Goal: Task Accomplishment & Management: Manage account settings

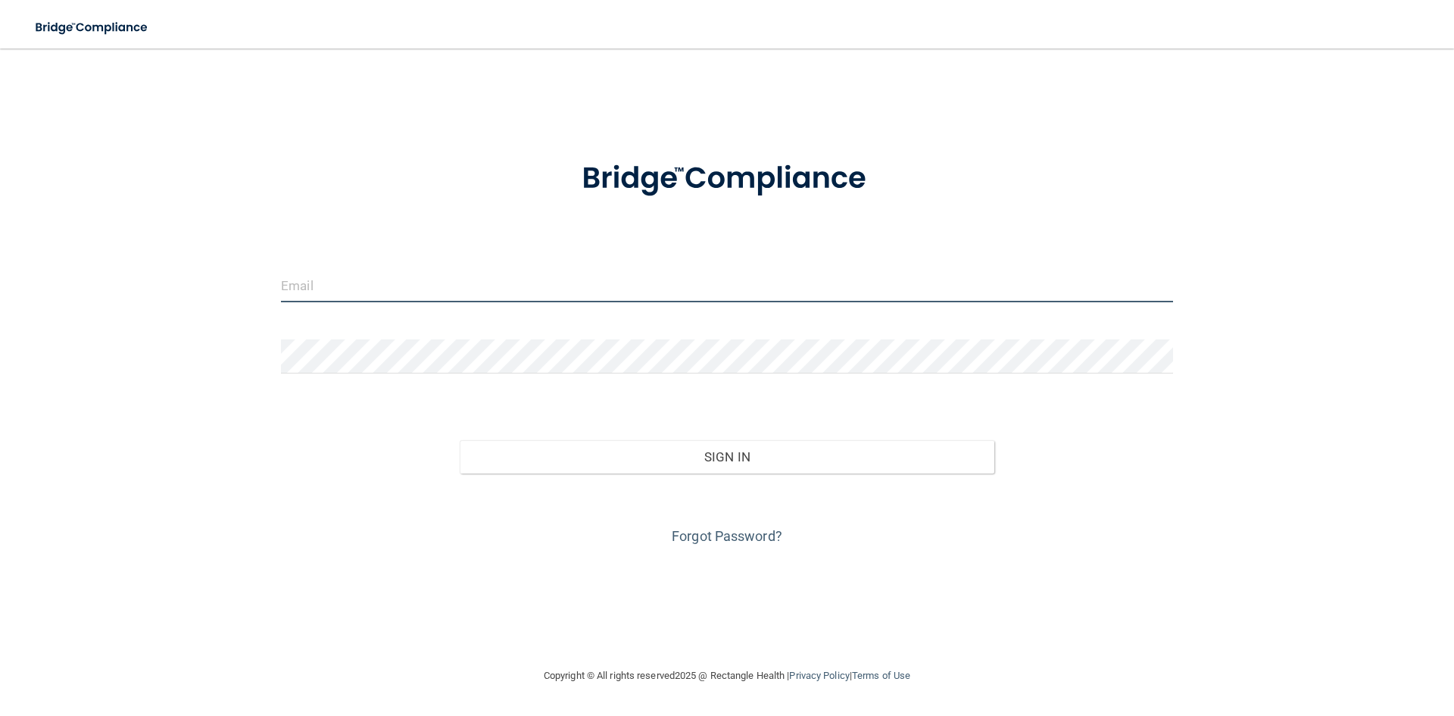
click at [313, 280] on input "email" at bounding box center [727, 285] width 892 height 34
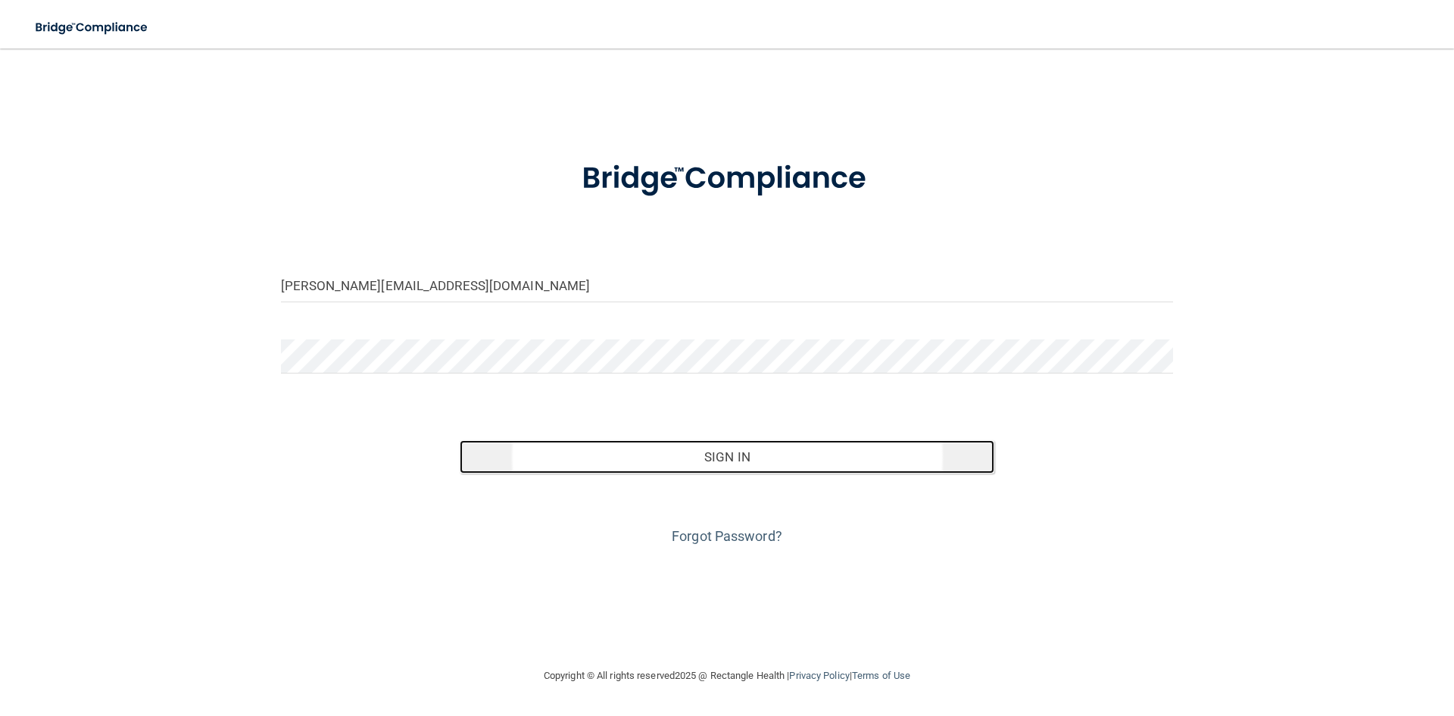
click at [735, 458] on button "Sign In" at bounding box center [727, 456] width 535 height 33
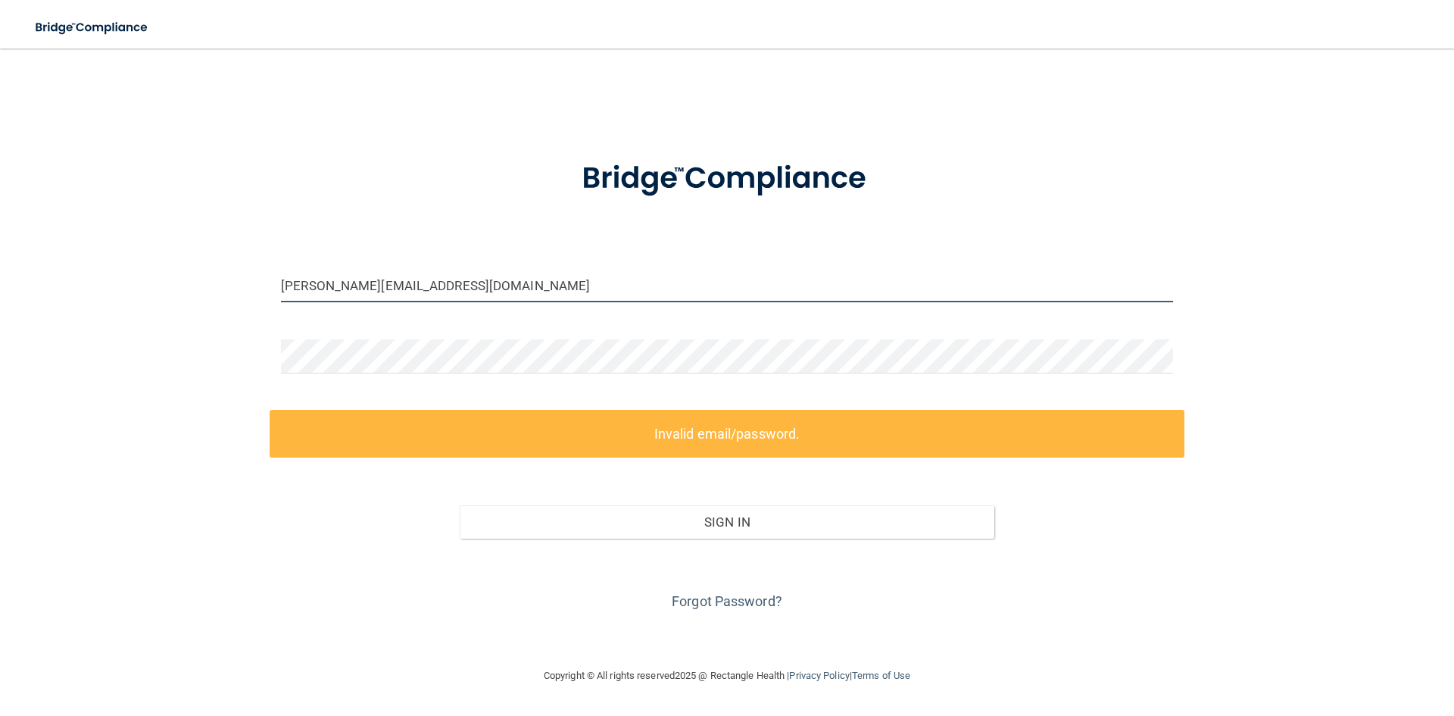
drag, startPoint x: 481, startPoint y: 288, endPoint x: 190, endPoint y: 289, distance: 290.8
click at [190, 289] on div "[PERSON_NAME][EMAIL_ADDRESS][DOMAIN_NAME] Invalid email/password. You don't hav…" at bounding box center [726, 358] width 1393 height 588
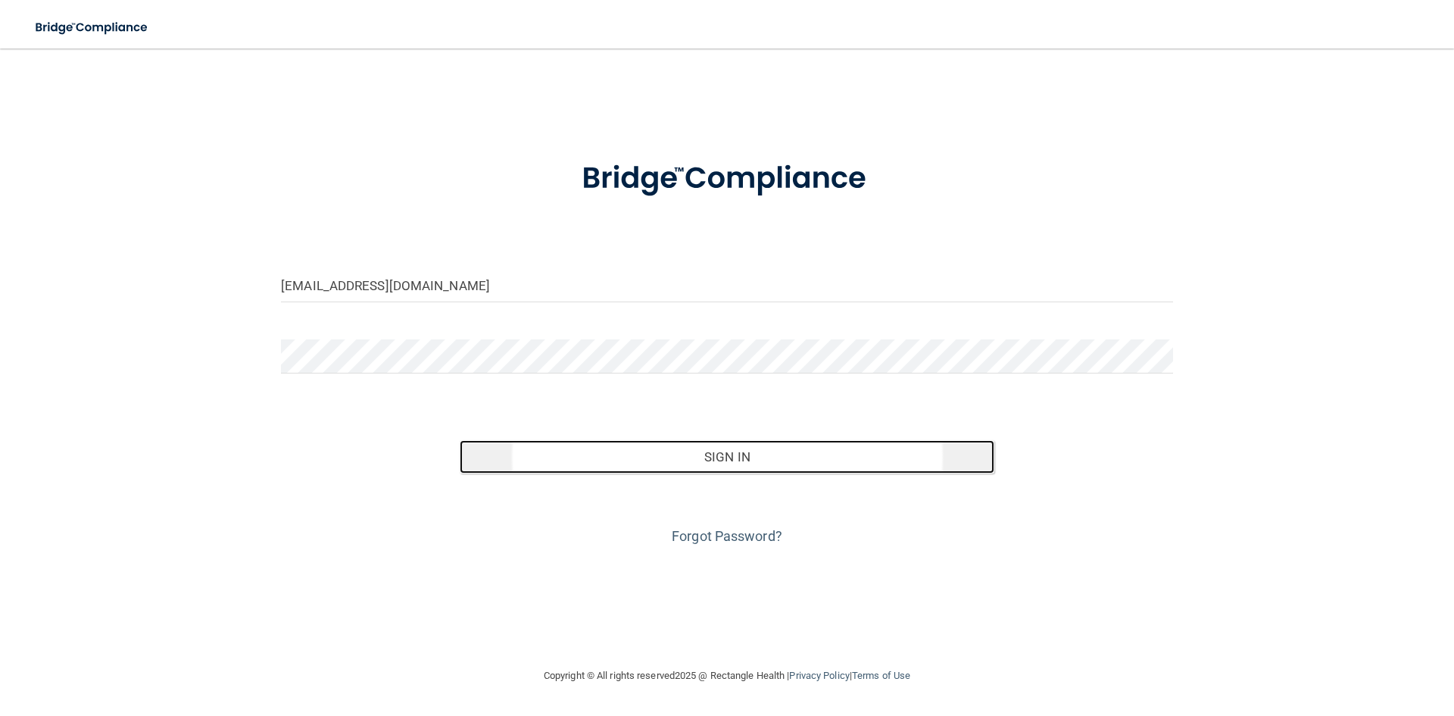
click at [759, 458] on button "Sign In" at bounding box center [727, 456] width 535 height 33
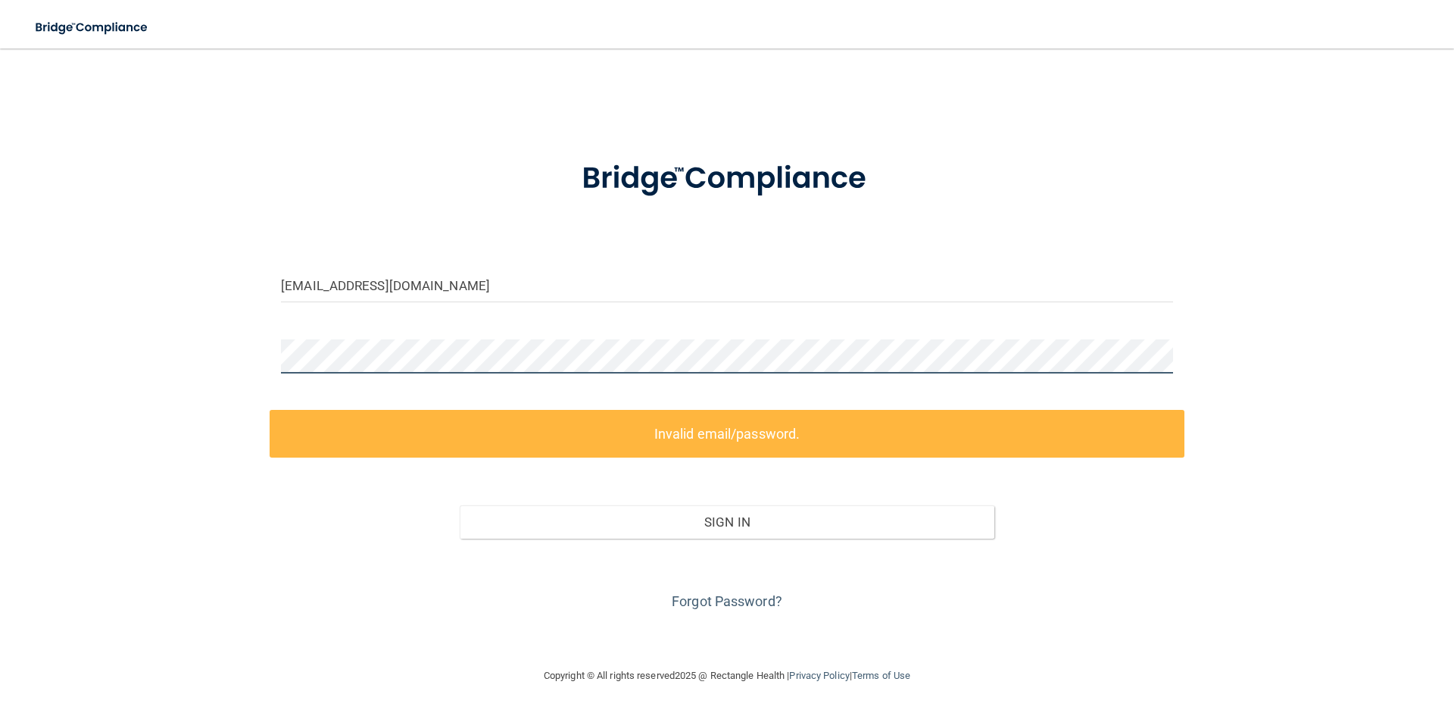
click at [242, 360] on div "[EMAIL_ADDRESS][DOMAIN_NAME] Invalid email/password. You don't have permission …" at bounding box center [726, 358] width 1393 height 588
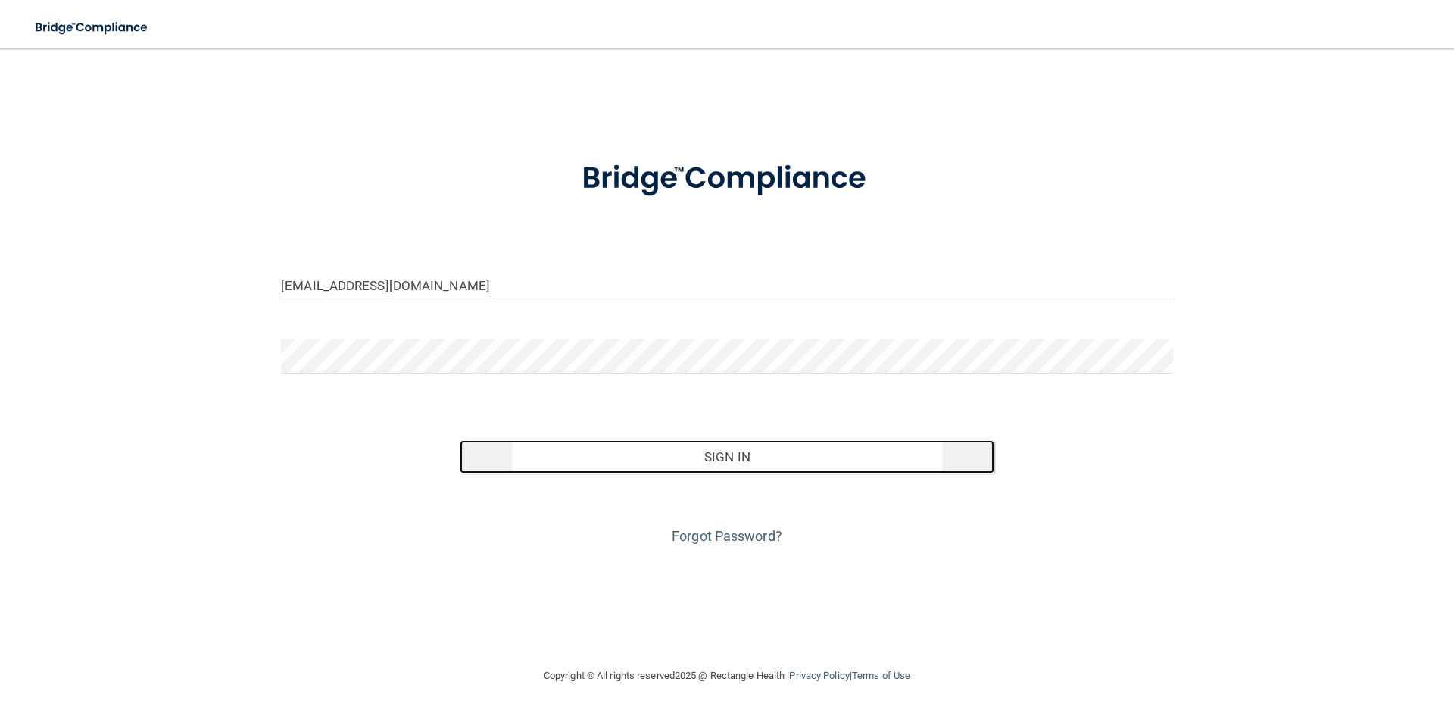
click at [769, 463] on button "Sign In" at bounding box center [727, 456] width 535 height 33
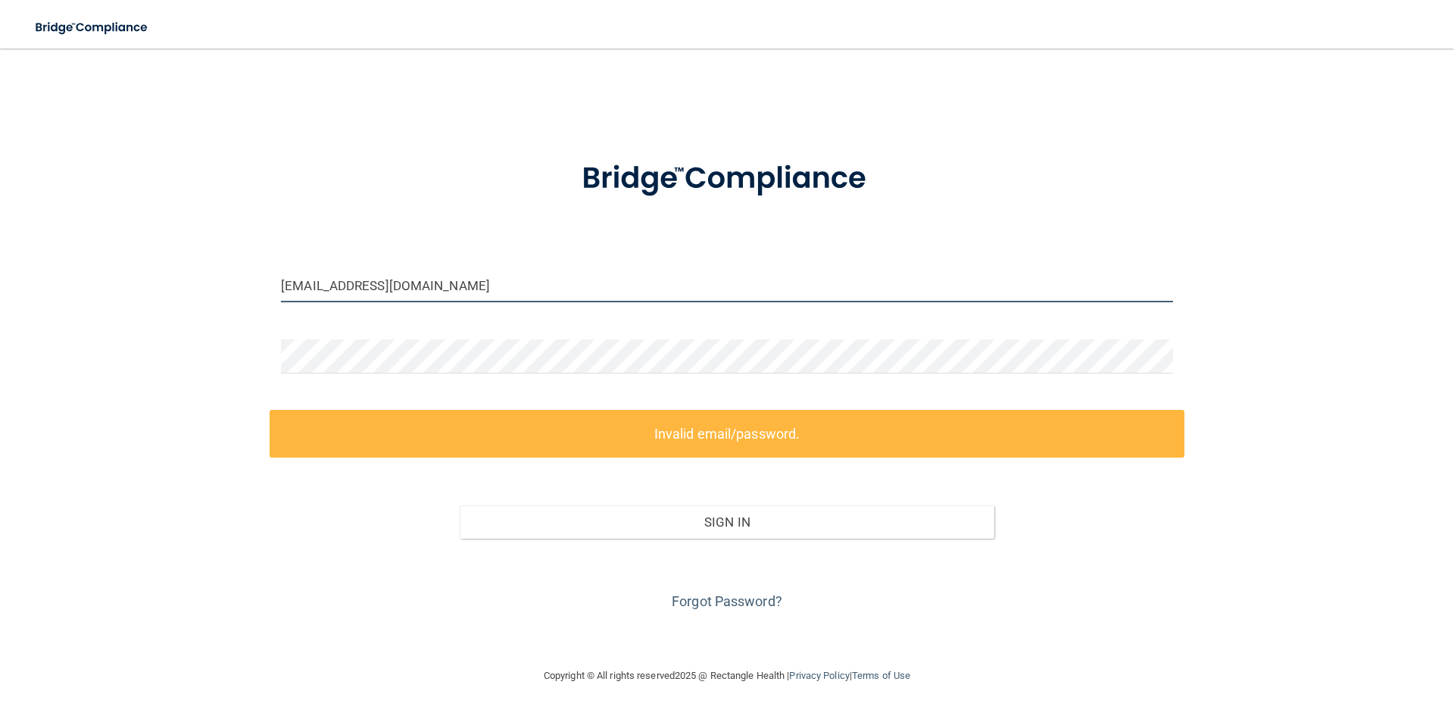
drag, startPoint x: 446, startPoint y: 278, endPoint x: 180, endPoint y: 261, distance: 266.4
click at [180, 261] on div "[EMAIL_ADDRESS][DOMAIN_NAME] Invalid email/password. You don't have permission …" at bounding box center [726, 358] width 1393 height 588
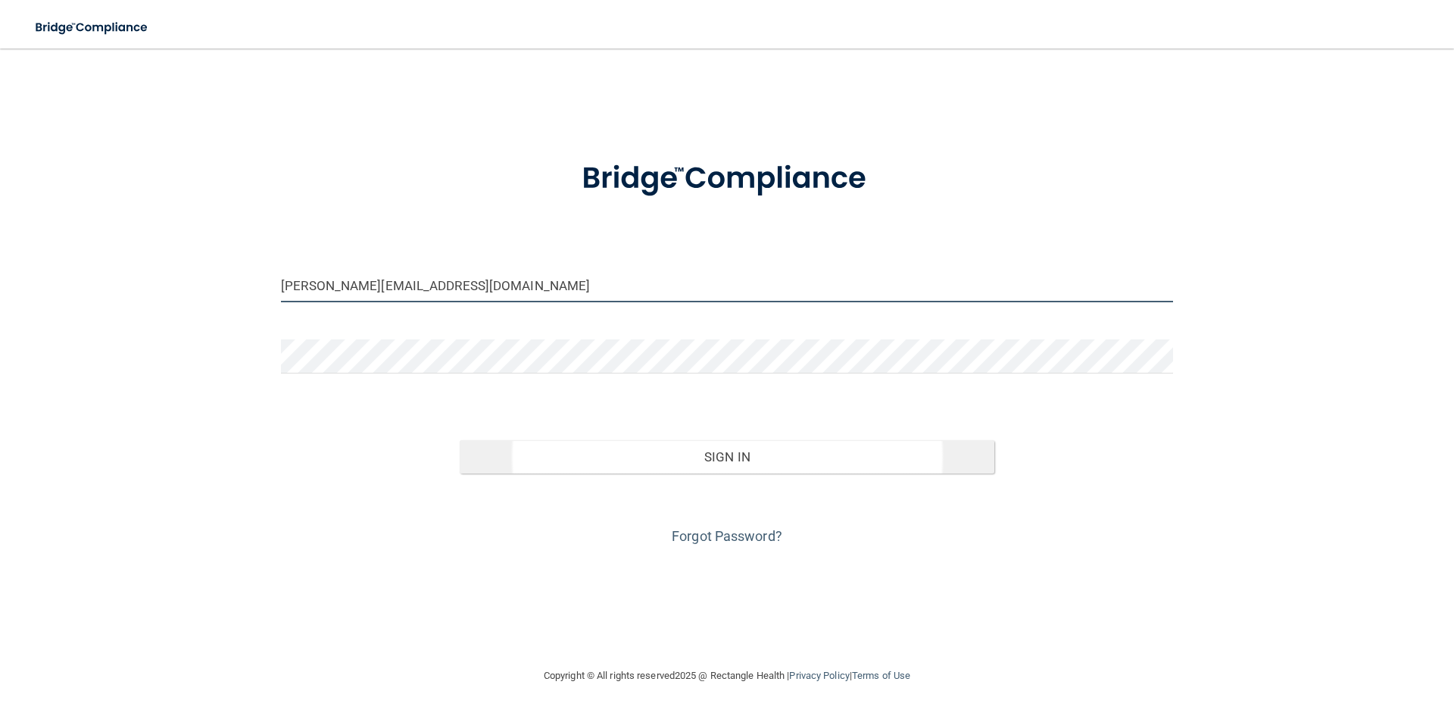
type input "[PERSON_NAME][EMAIL_ADDRESS][DOMAIN_NAME]"
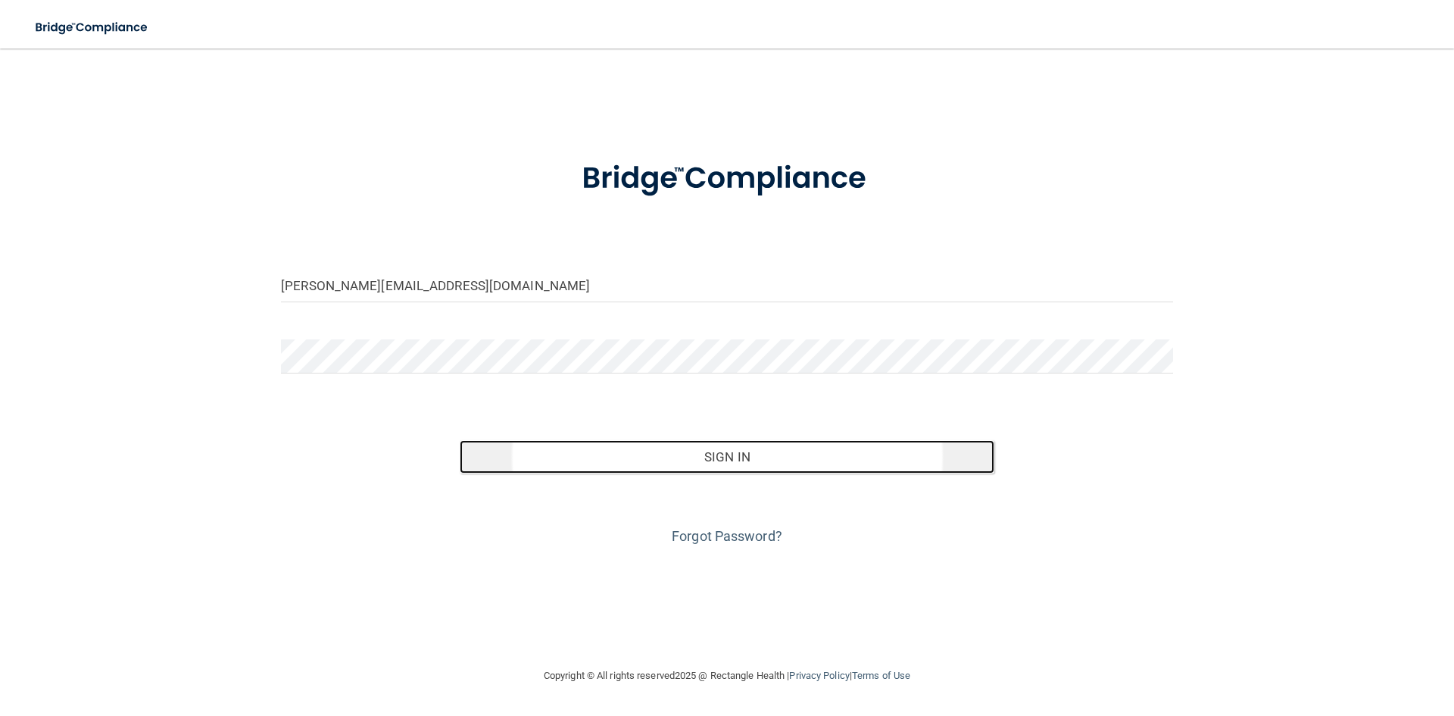
click at [758, 455] on button "Sign In" at bounding box center [727, 456] width 535 height 33
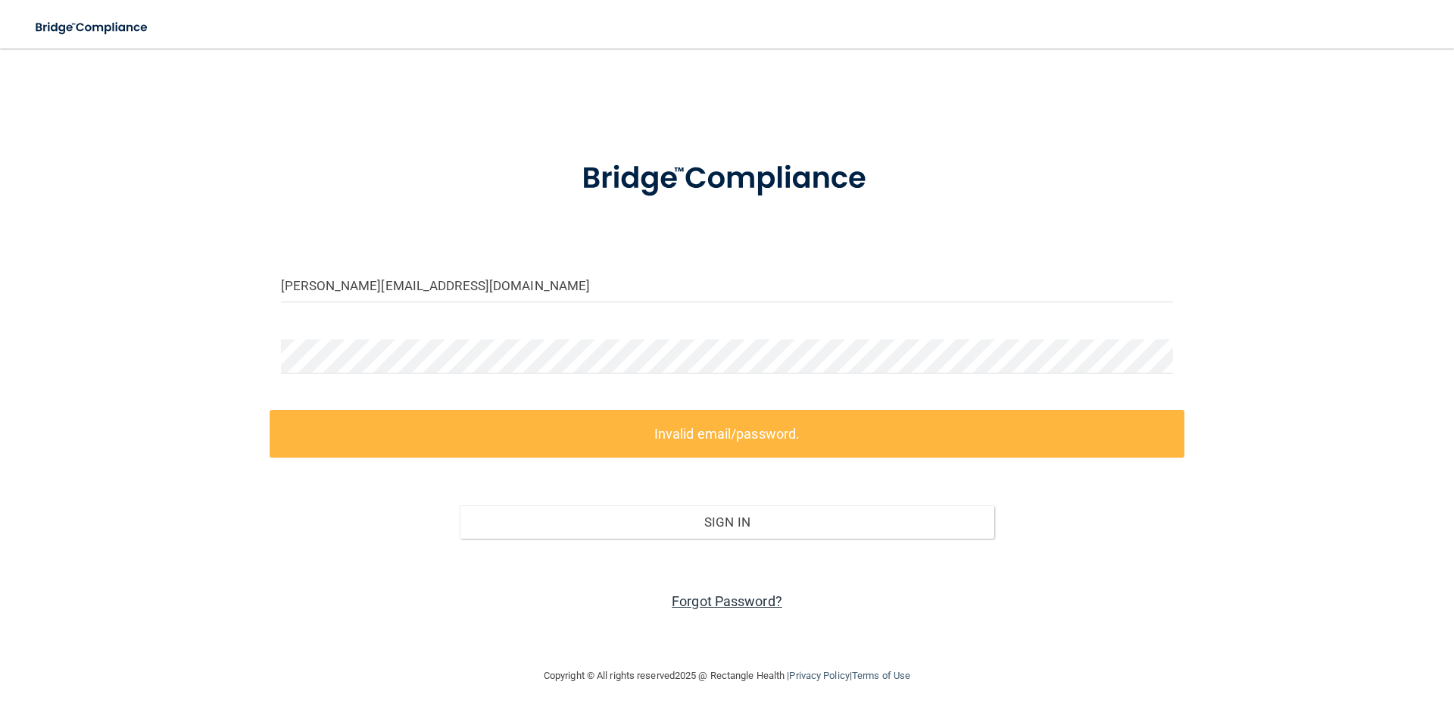
click at [732, 599] on link "Forgot Password?" at bounding box center [727, 601] width 111 height 16
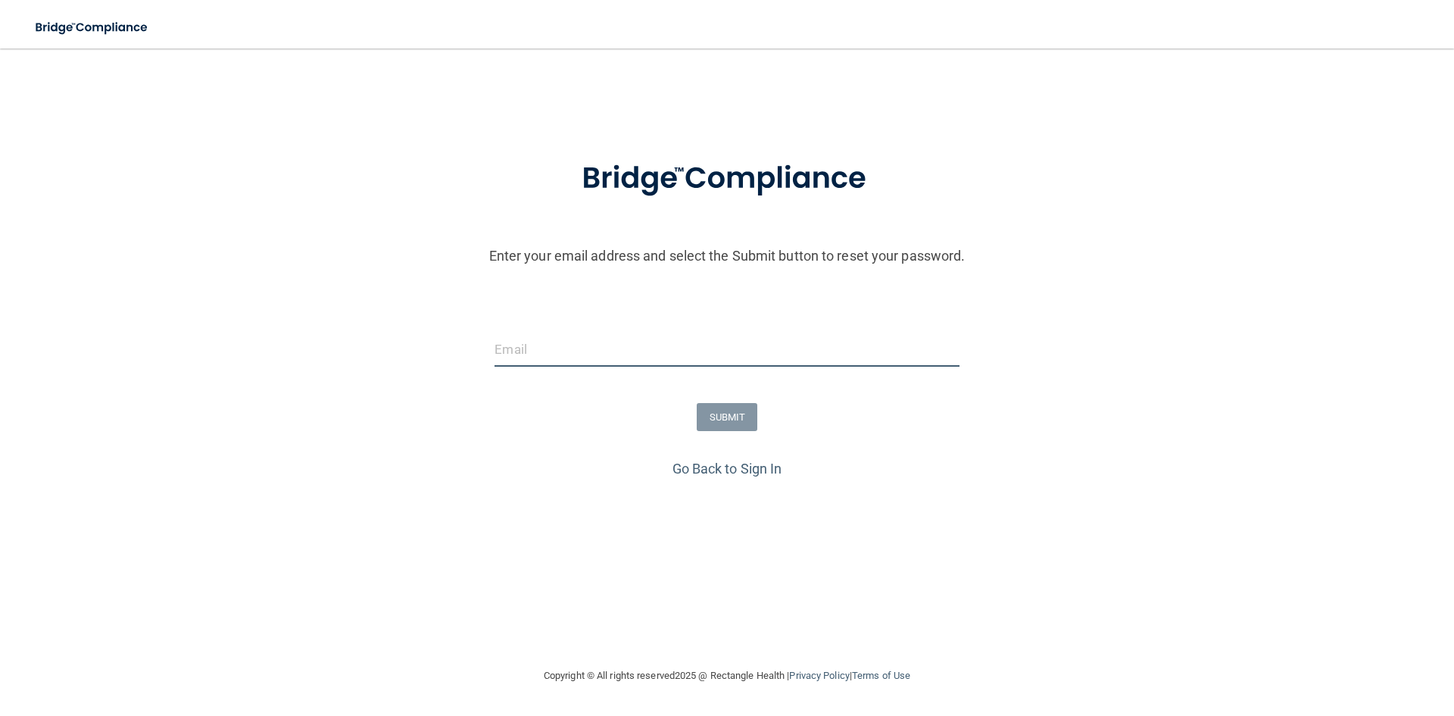
drag, startPoint x: 503, startPoint y: 345, endPoint x: 667, endPoint y: 363, distance: 165.3
click at [503, 345] on input "email" at bounding box center [727, 349] width 464 height 34
type input "[PERSON_NAME][EMAIL_ADDRESS][DOMAIN_NAME]"
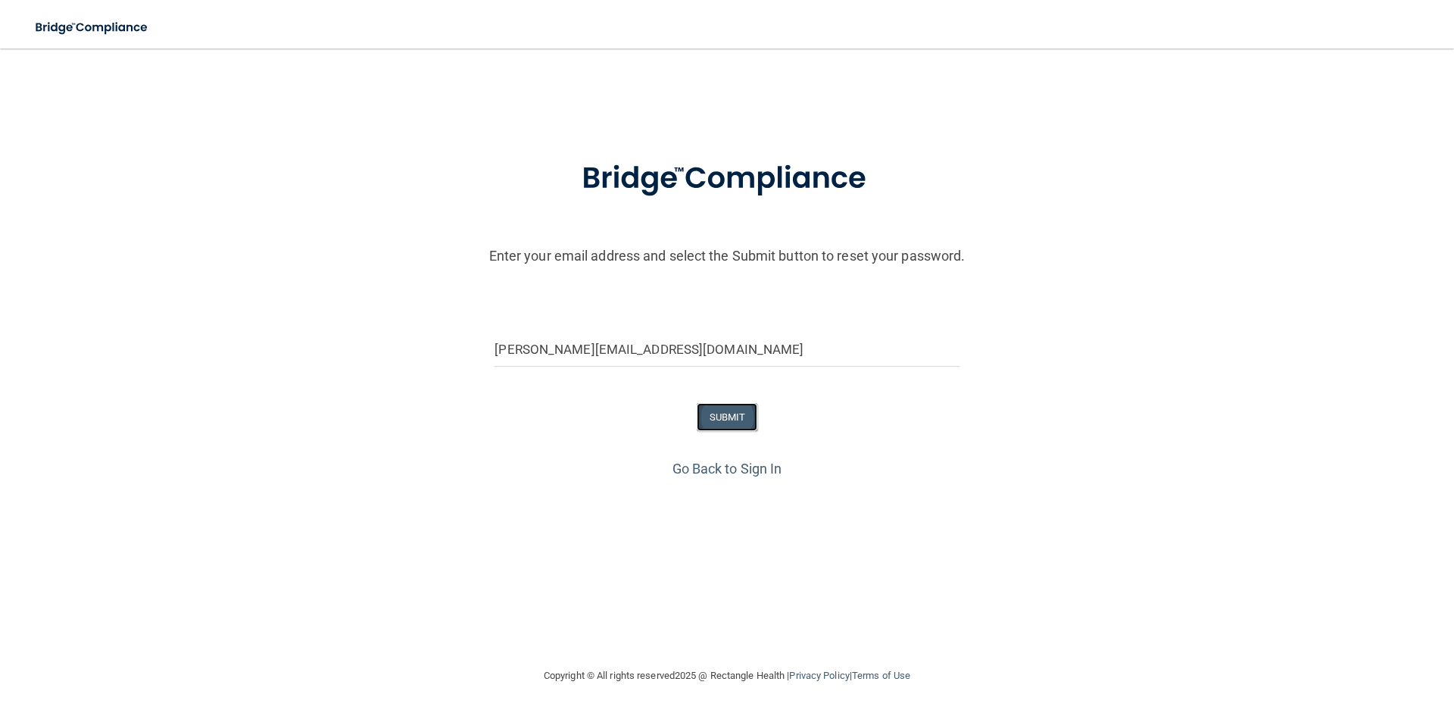
click at [755, 427] on button "SUBMIT" at bounding box center [727, 417] width 61 height 28
